Goal: Task Accomplishment & Management: Manage account settings

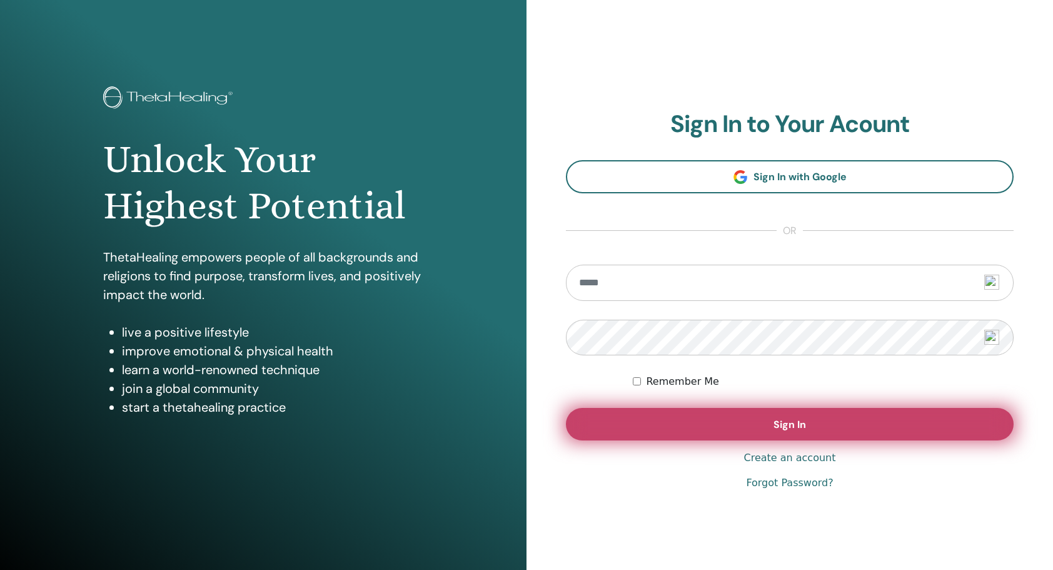
type input "**********"
click at [749, 422] on button "Sign In" at bounding box center [790, 424] width 448 height 33
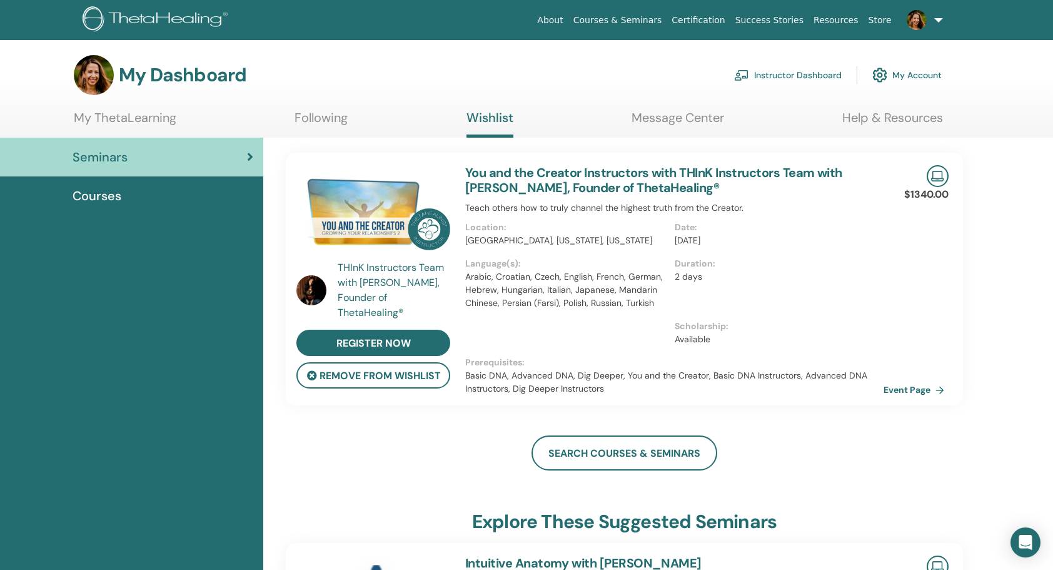
click at [935, 21] on link at bounding box center [922, 20] width 51 height 40
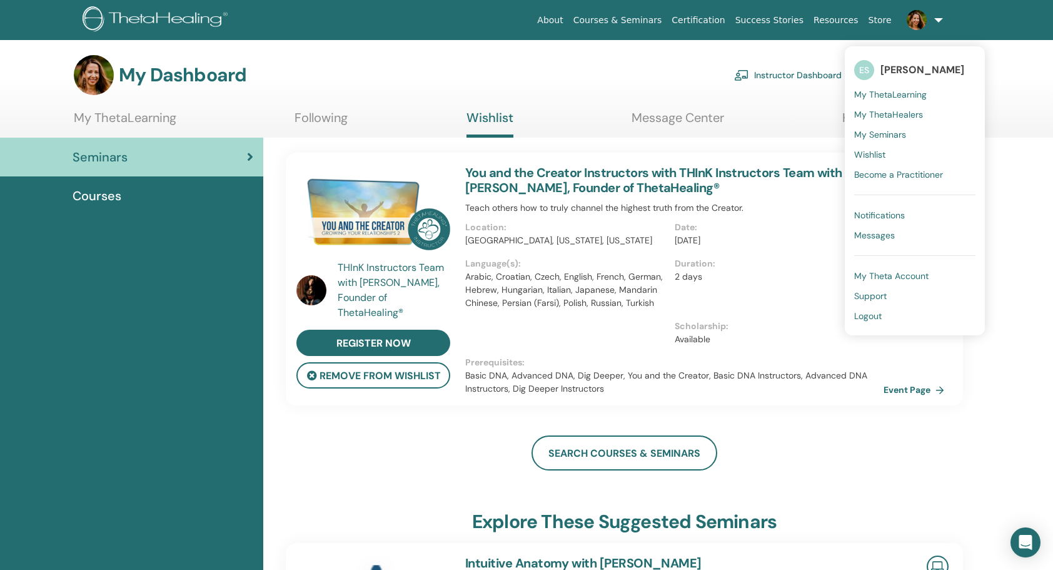
click at [820, 75] on link "Instructor Dashboard" at bounding box center [788, 75] width 108 height 28
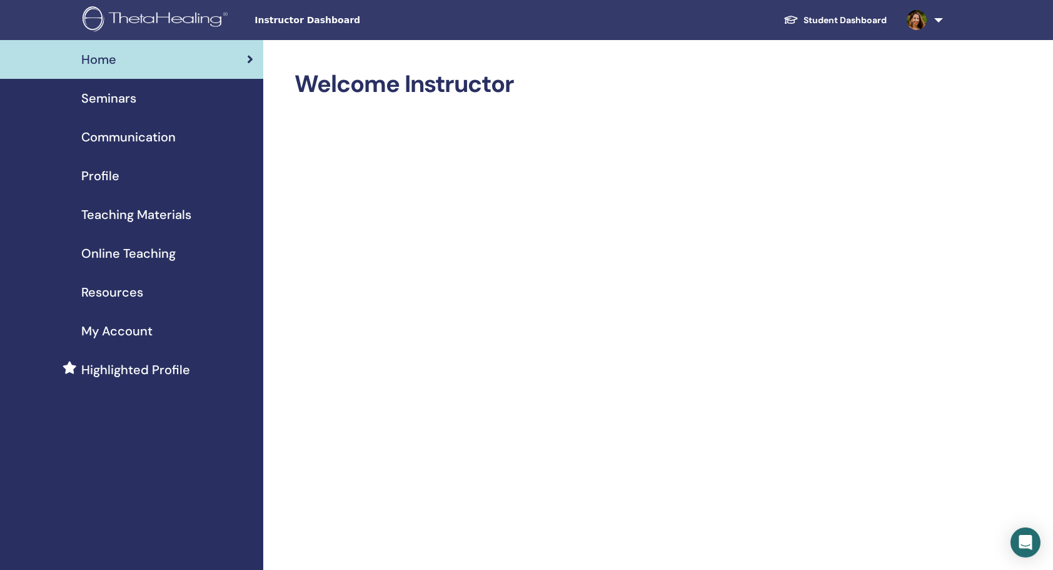
click at [118, 100] on span "Seminars" at bounding box center [108, 98] width 55 height 19
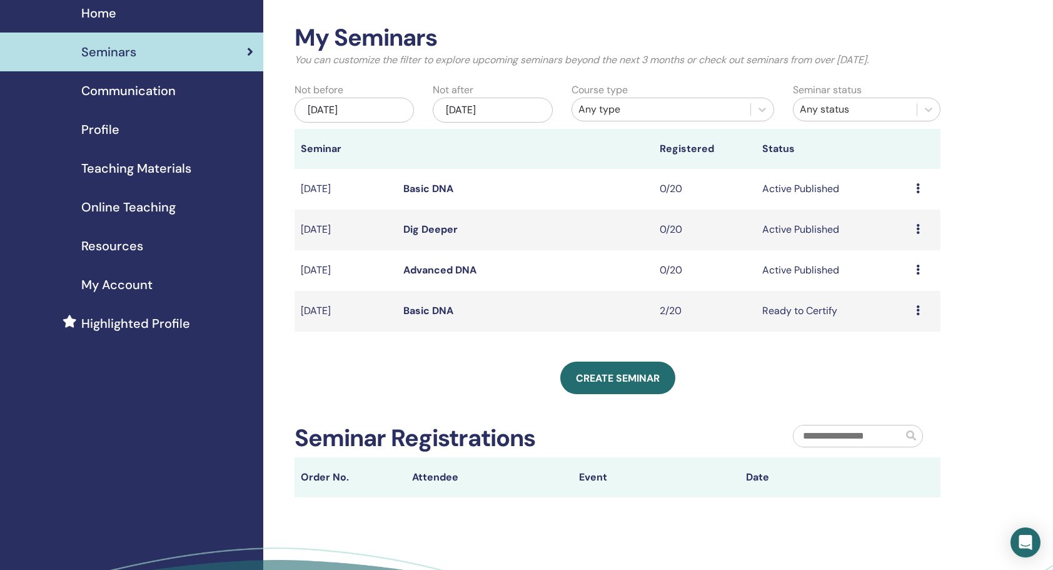
scroll to position [63, 0]
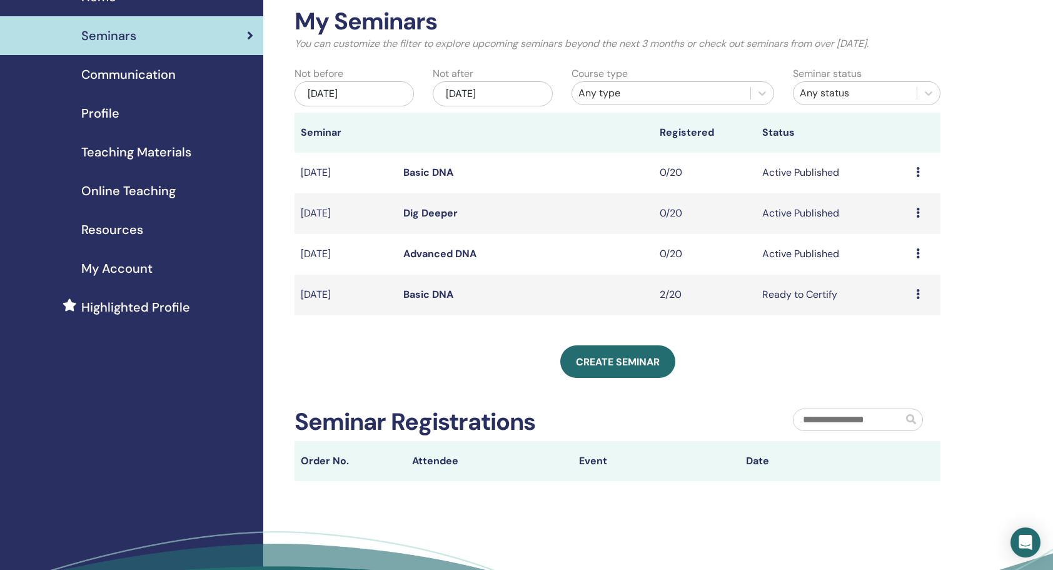
click at [916, 170] on icon at bounding box center [918, 172] width 4 height 10
click at [906, 182] on link "Preview" at bounding box center [890, 179] width 36 height 13
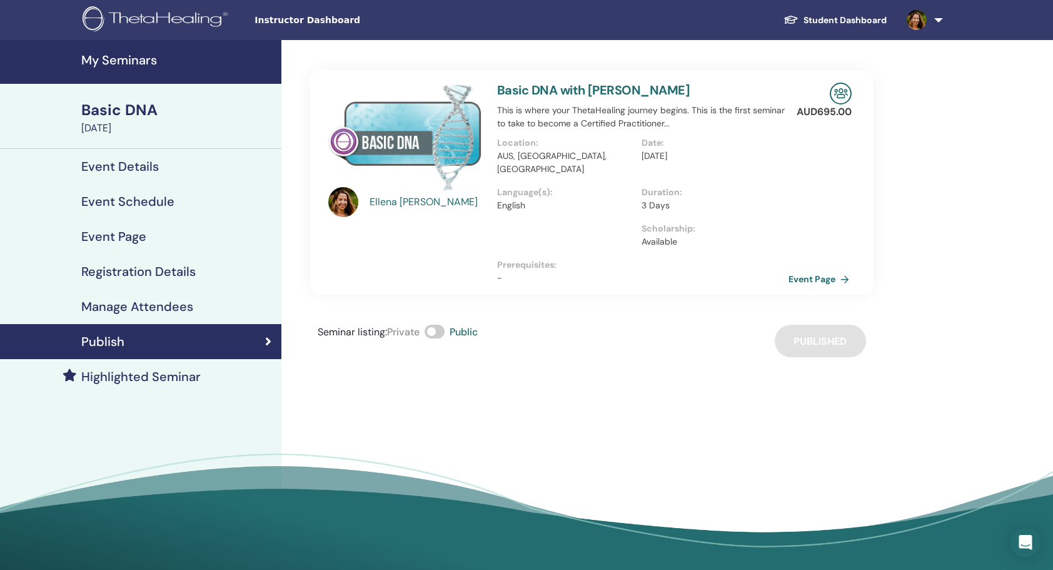
click at [817, 270] on link "Event Page" at bounding box center [822, 279] width 66 height 19
click at [129, 164] on h4 "Event Details" at bounding box center [120, 166] width 78 height 15
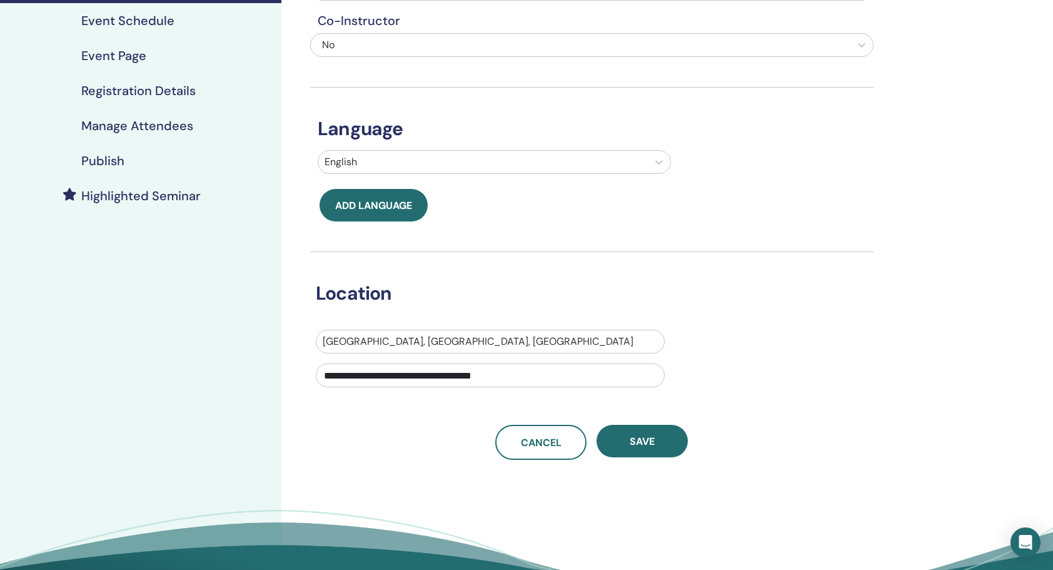
scroll to position [125, 0]
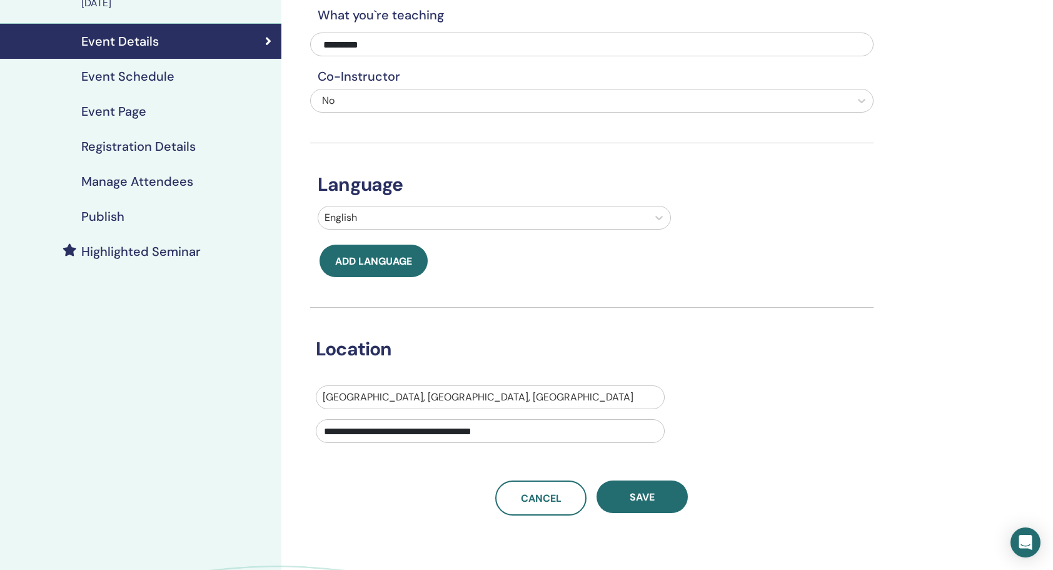
click at [123, 181] on h4 "Manage Attendees" at bounding box center [137, 181] width 112 height 15
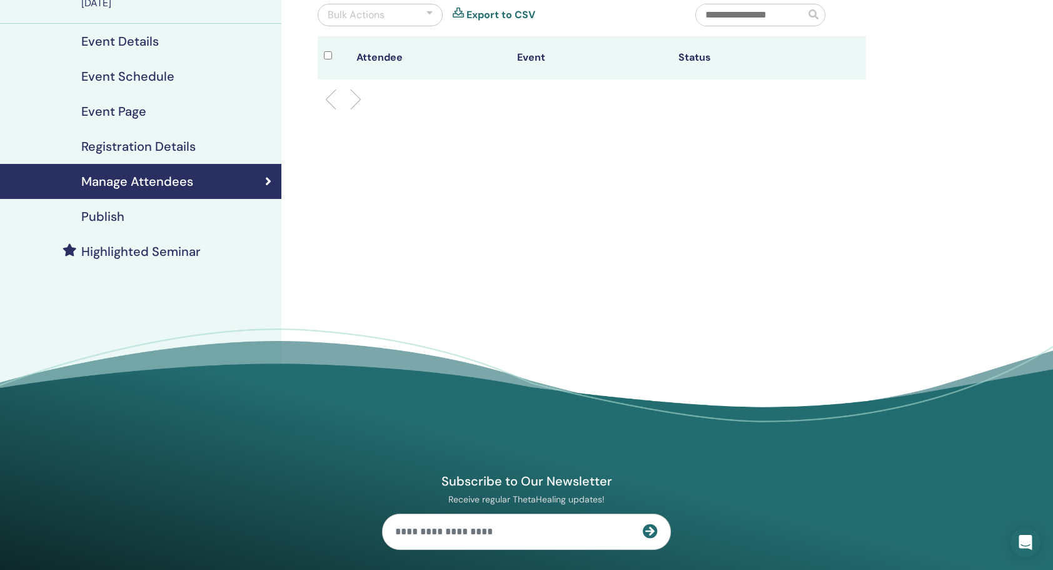
click at [147, 148] on h4 "Registration Details" at bounding box center [138, 146] width 114 height 15
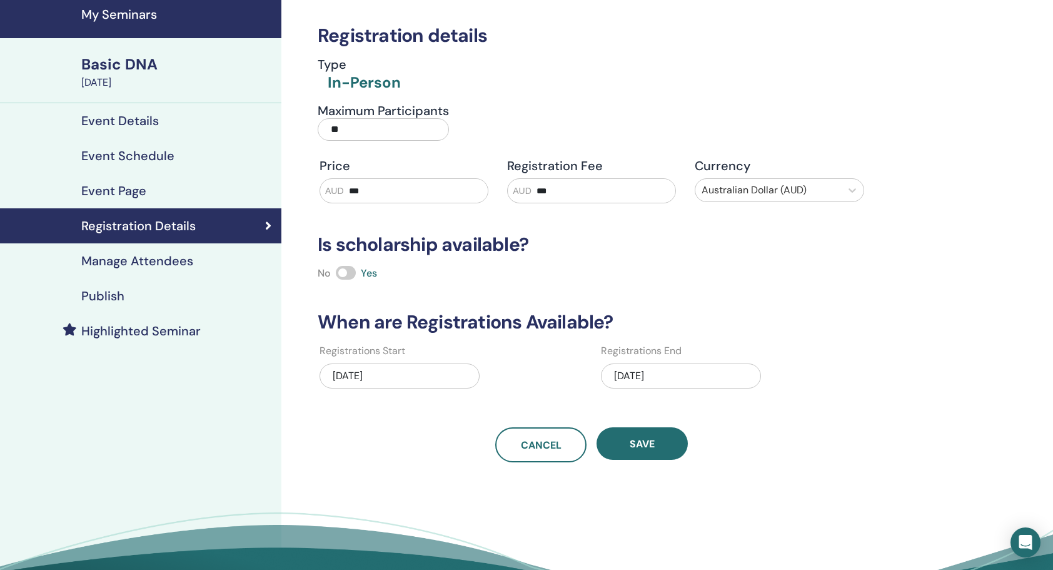
scroll to position [63, 0]
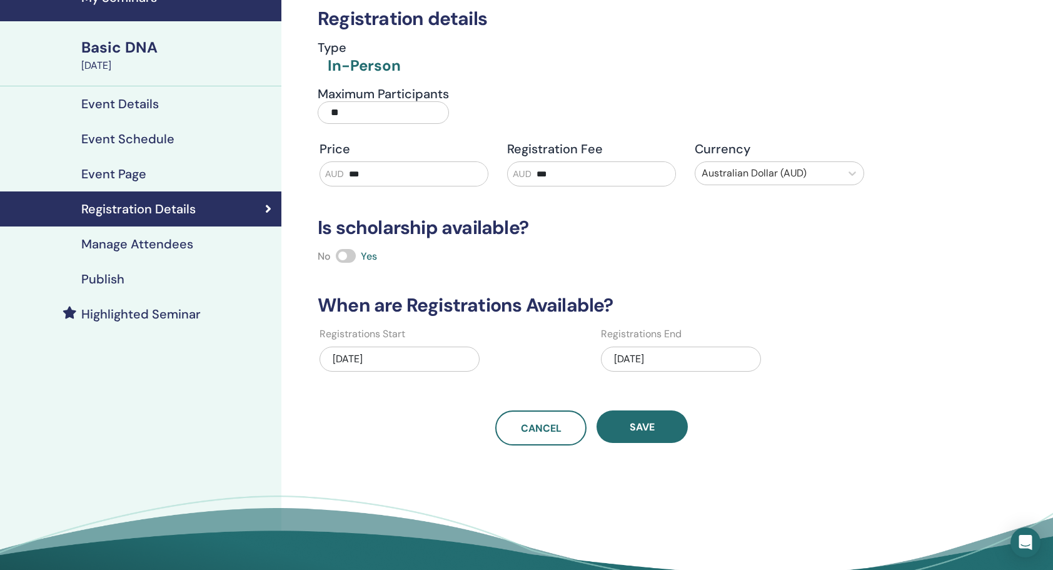
click at [191, 244] on h4 "Manage Attendees" at bounding box center [137, 243] width 112 height 15
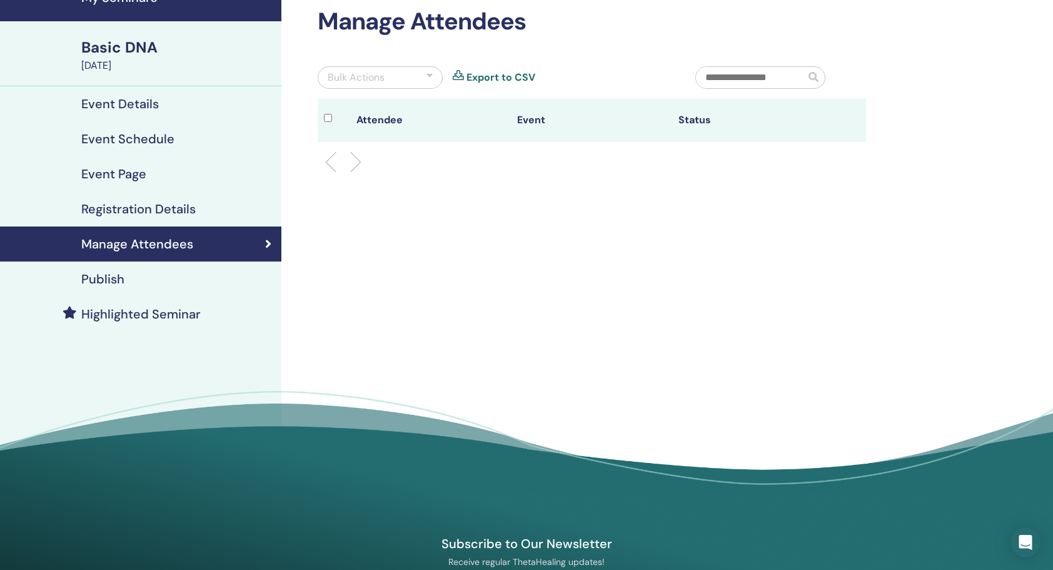
click at [171, 274] on div "Publish" at bounding box center [140, 278] width 261 height 15
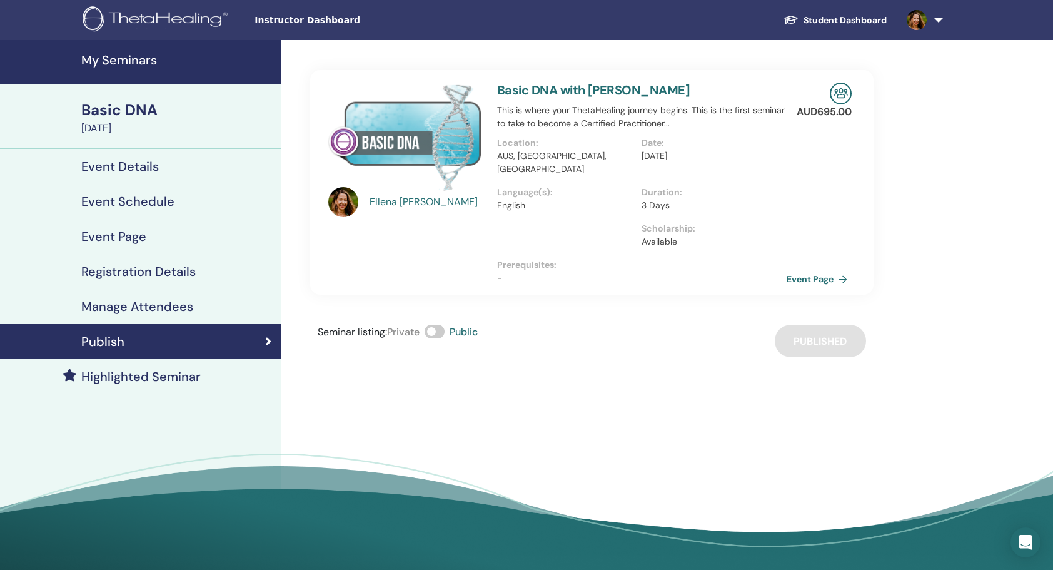
click at [162, 175] on link "Event Details" at bounding box center [140, 166] width 281 height 35
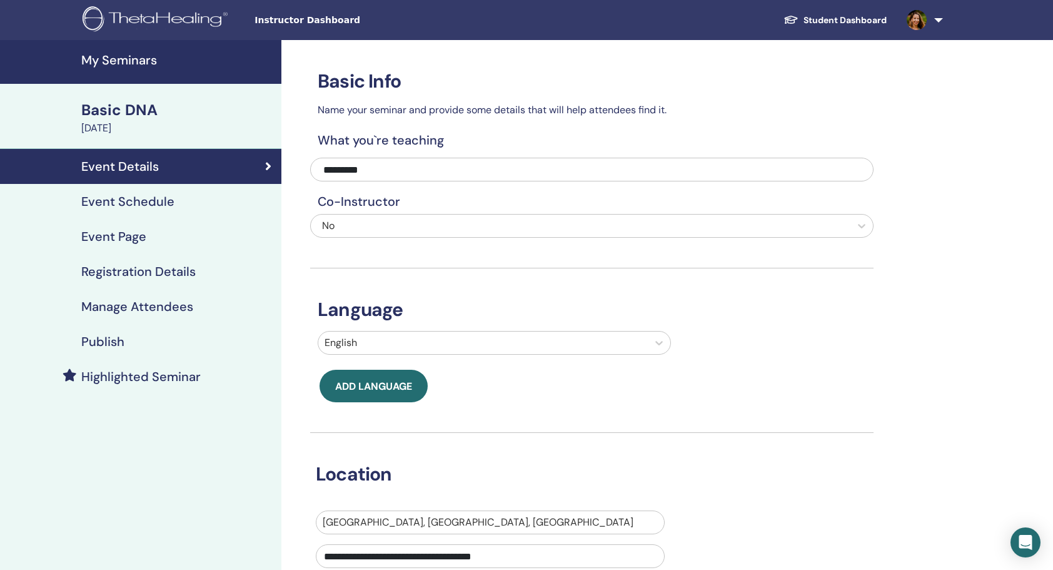
click at [139, 111] on div "Basic DNA" at bounding box center [177, 109] width 193 height 21
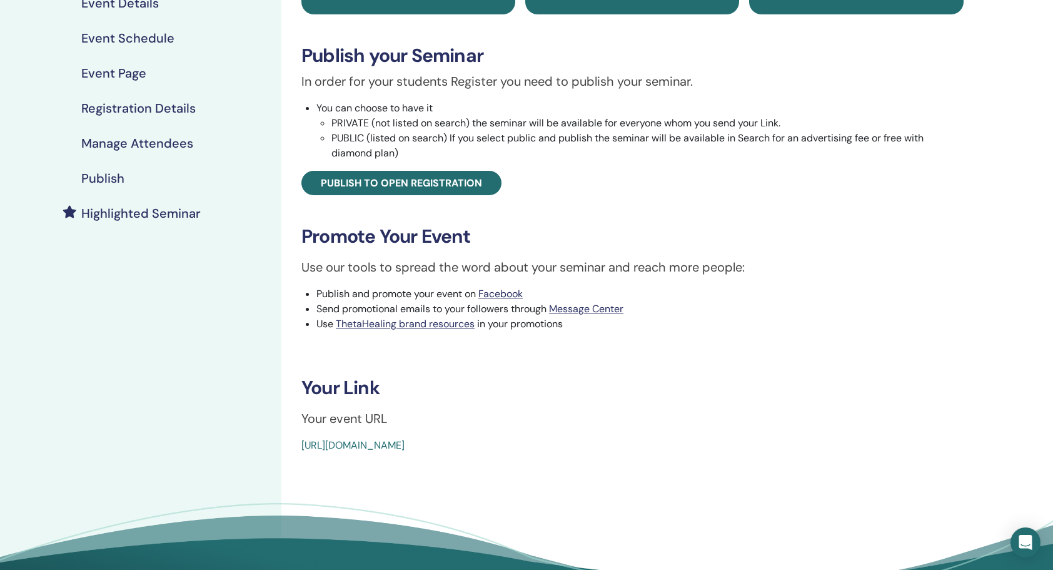
scroll to position [188, 0]
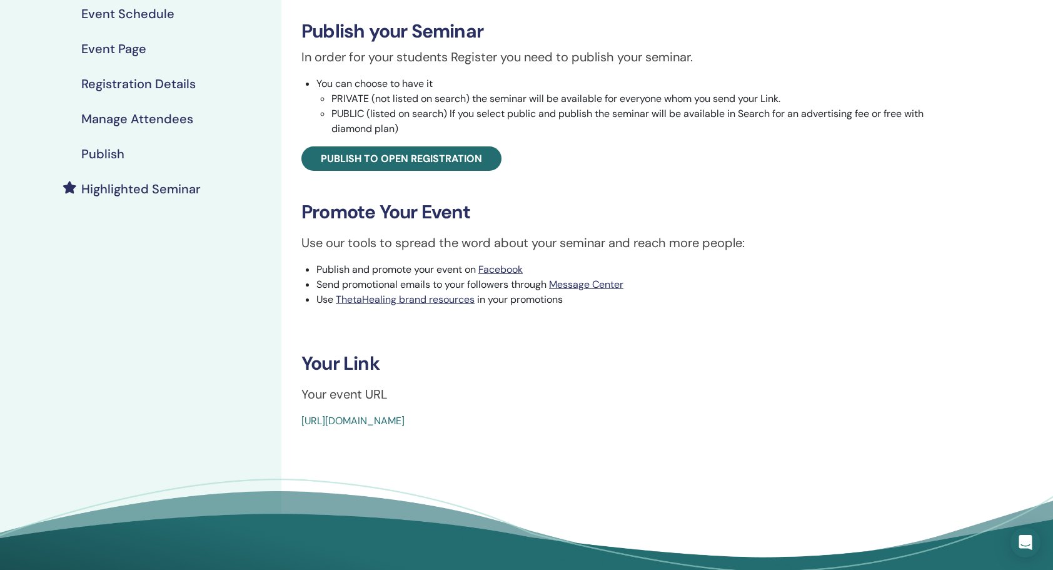
drag, startPoint x: 590, startPoint y: 423, endPoint x: 300, endPoint y: 419, distance: 290.2
click at [300, 419] on div "Basic DNA Event Type In-Person Event Status Active Published Registrations 0/20…" at bounding box center [632, 155] width 687 height 546
copy link "https://www.thetahealing.com/seminar-374660-details.html"
